Goal: Transaction & Acquisition: Book appointment/travel/reservation

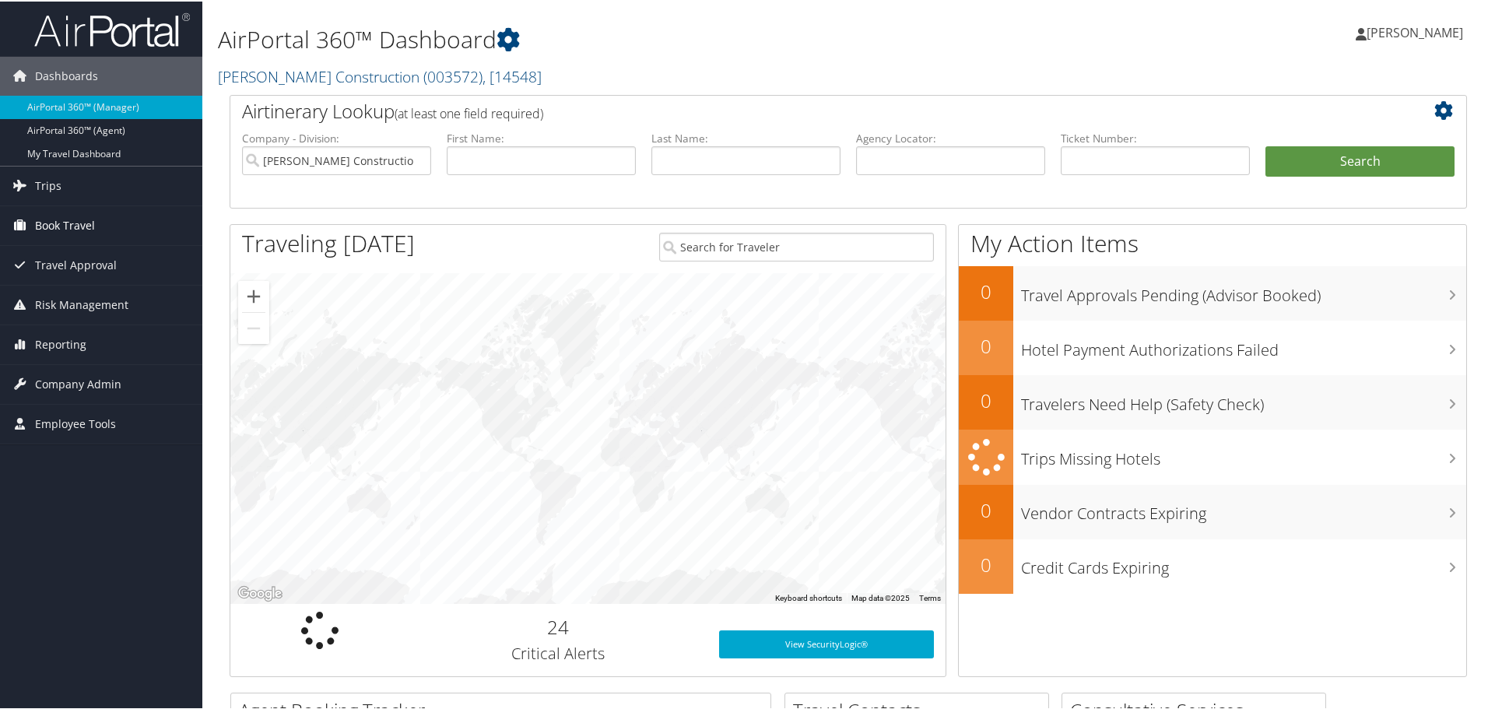
click at [54, 223] on span "Book Travel" at bounding box center [65, 224] width 60 height 39
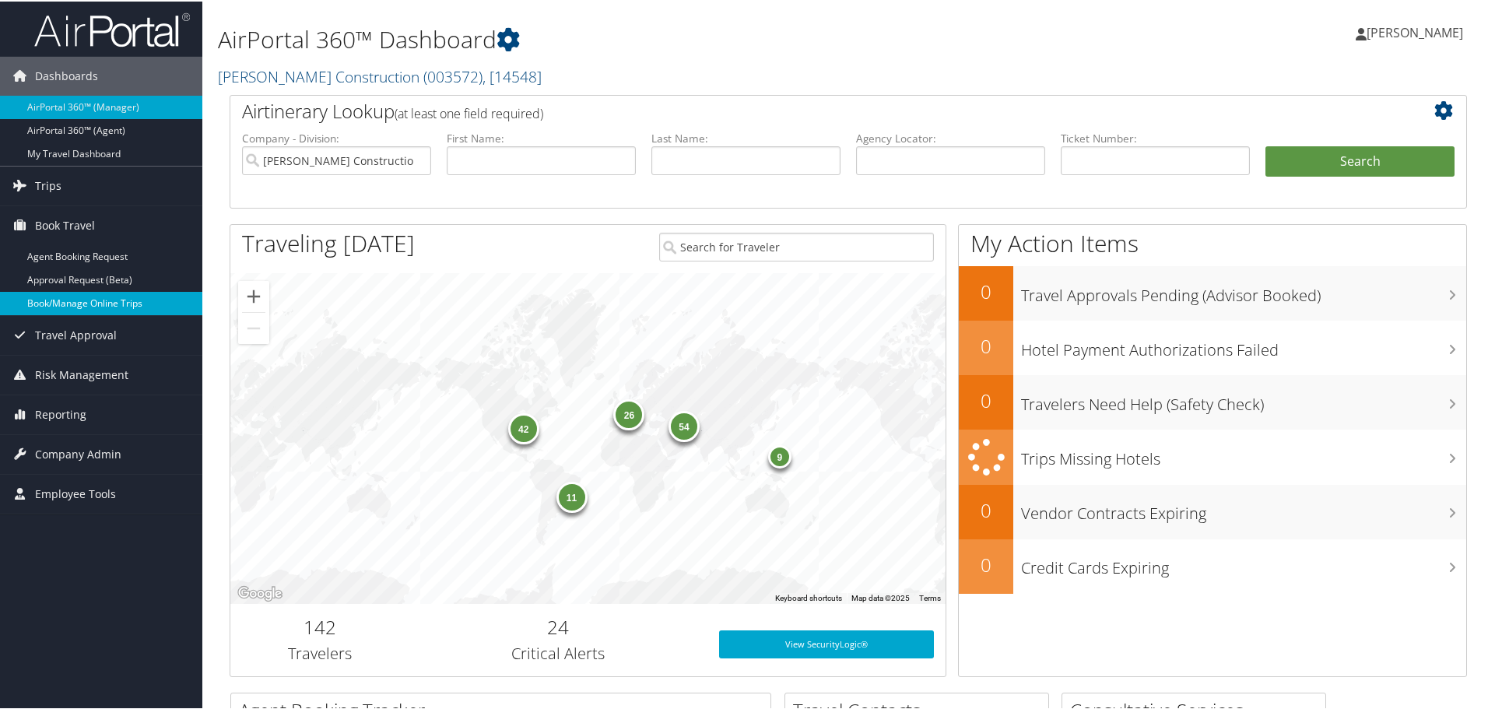
click at [65, 300] on link "Book/Manage Online Trips" at bounding box center [101, 301] width 202 height 23
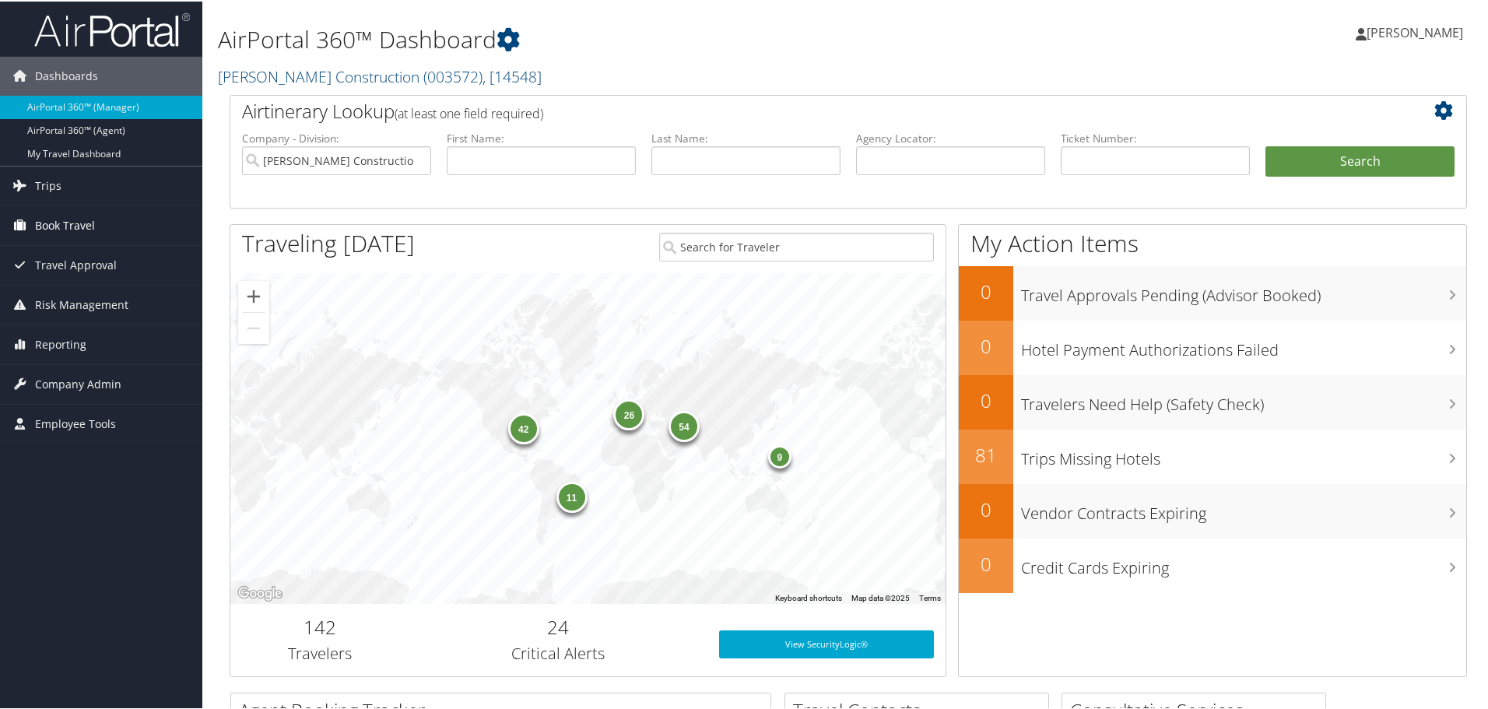
click at [79, 220] on span "Book Travel" at bounding box center [65, 224] width 60 height 39
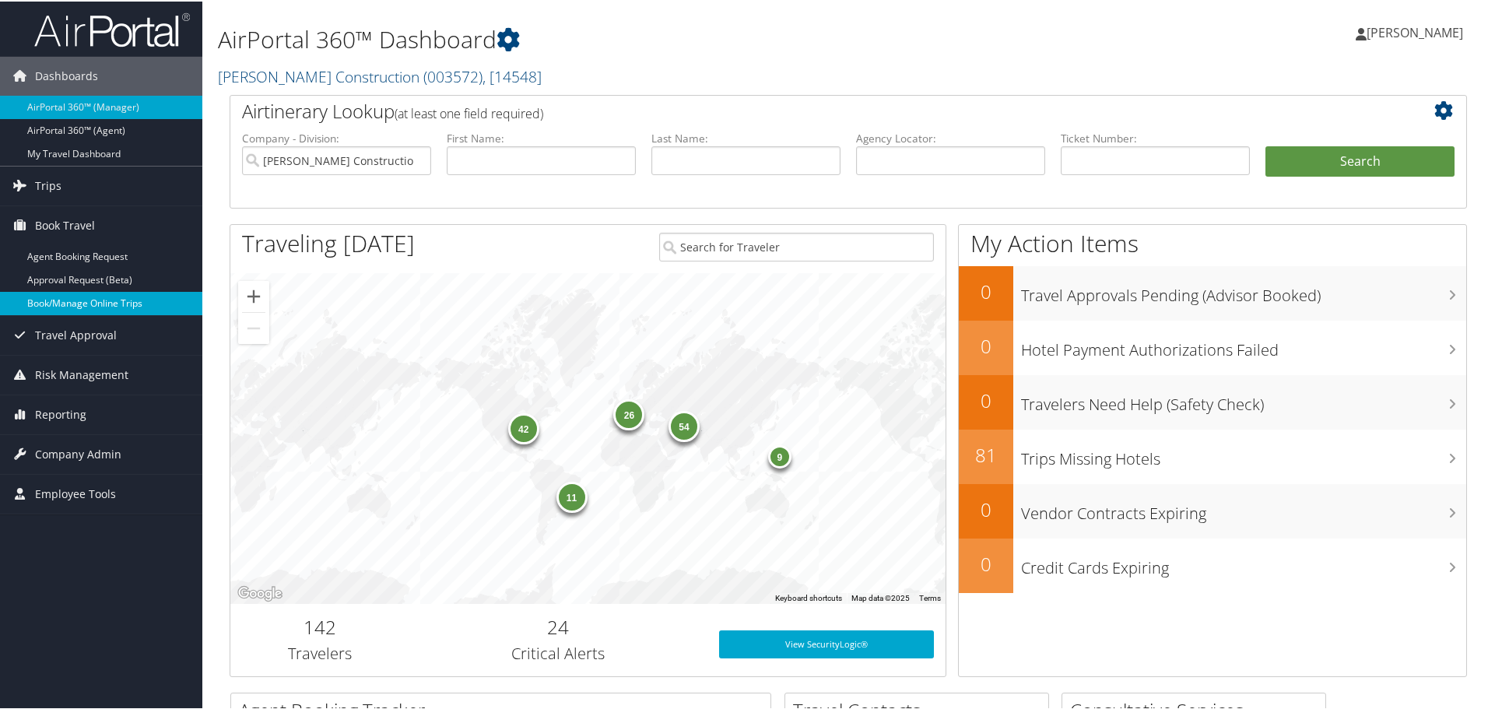
click at [72, 300] on link "Book/Manage Online Trips" at bounding box center [101, 301] width 202 height 23
